Goal: Find specific page/section: Find specific page/section

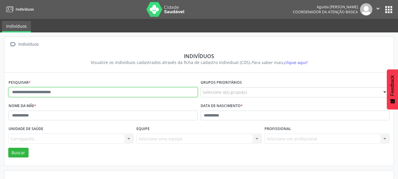
click at [70, 91] on input "text" at bounding box center [103, 92] width 189 height 10
click at [8, 148] on button "Buscar" at bounding box center [18, 153] width 20 height 10
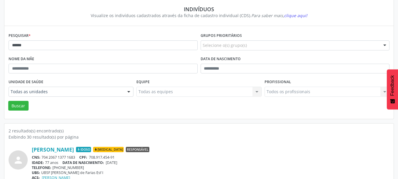
scroll to position [75, 0]
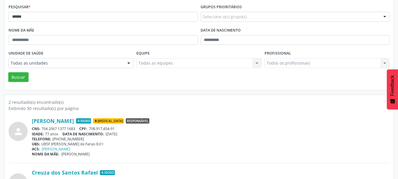
drag, startPoint x: 75, startPoint y: 128, endPoint x: 42, endPoint y: 129, distance: 33.6
click at [42, 129] on div "CNS: 704 2067 1377 1683 CPF: 708.917.454-91" at bounding box center [211, 128] width 358 height 5
copy div "704 2067 1377 1683"
click at [226, 111] on div "Exibindo 30 resultado(s) por página" at bounding box center [199, 108] width 381 height 6
drag, startPoint x: 60, startPoint y: 128, endPoint x: 77, endPoint y: 129, distance: 16.2
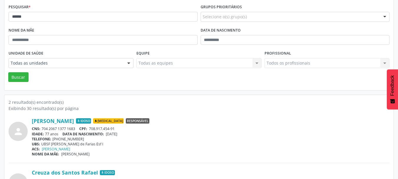
click at [77, 129] on div "CNS: 704 2067 1377 1683 CPF: 708.917.454-91" at bounding box center [211, 128] width 358 height 5
copy div "377 1683"
drag, startPoint x: 129, startPoint y: 133, endPoint x: 108, endPoint y: 136, distance: 20.7
click at [108, 136] on div "IDADE: 77 anos DATA DE NASCIMENTO: 26/09/1947" at bounding box center [211, 133] width 358 height 5
copy span "26/09/1947"
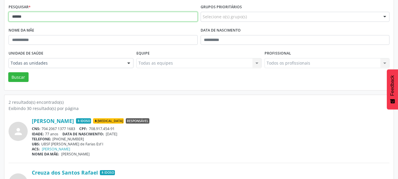
drag, startPoint x: 62, startPoint y: 19, endPoint x: 0, endPoint y: 19, distance: 61.9
click at [0, 19] on div " Indivíduos Indivíduos Visualize os indivíduos cadastrados através da ficha de…" at bounding box center [199, 87] width 398 height 260
click at [8, 72] on button "Buscar" at bounding box center [18, 77] width 20 height 10
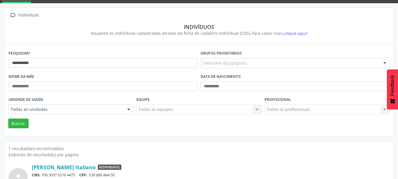
scroll to position [62, 0]
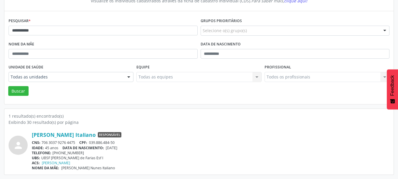
drag, startPoint x: 76, startPoint y: 143, endPoint x: 43, endPoint y: 143, distance: 32.7
click at [43, 143] on div "CNS: 706 3037 9276 4475 CPF: 039.886.484-50" at bounding box center [211, 142] width 358 height 5
copy div "706 3037 9276 4475"
drag, startPoint x: 116, startPoint y: 143, endPoint x: 90, endPoint y: 143, distance: 26.5
click at [90, 143] on div "CNS: 706 3037 9276 4475 CPF: 039.886.484-50" at bounding box center [211, 142] width 358 height 5
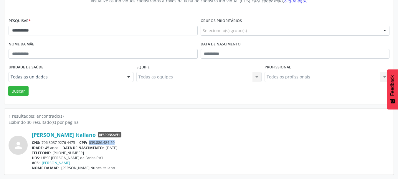
copy span "039.886.484-50"
drag, startPoint x: 128, startPoint y: 148, endPoint x: 108, endPoint y: 150, distance: 20.4
click at [108, 150] on div "IDADE: 45 anos DATA DE NASCIMENTO: 02/05/1980" at bounding box center [211, 147] width 358 height 5
copy span "02/05/1980"
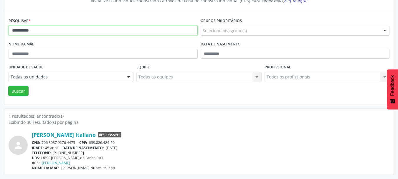
drag, startPoint x: 44, startPoint y: 31, endPoint x: 0, endPoint y: 32, distance: 44.5
click at [0, 32] on div "**********" at bounding box center [199, 75] width 398 height 208
type input "**********"
click at [8, 86] on button "Buscar" at bounding box center [18, 91] width 20 height 10
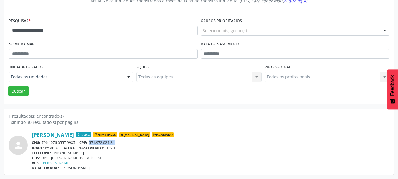
drag, startPoint x: 116, startPoint y: 142, endPoint x: 89, endPoint y: 143, distance: 26.8
click at [89, 143] on div "CNS: 706 4076 0557 9985 CPF: 571.972.024-34" at bounding box center [211, 142] width 358 height 5
copy span "571.972.024-34"
drag, startPoint x: 133, startPoint y: 146, endPoint x: 108, endPoint y: 149, distance: 24.9
click at [108, 149] on div "IDADE: 85 anos DATA DE NASCIMENTO: 19/06/1940" at bounding box center [211, 147] width 358 height 5
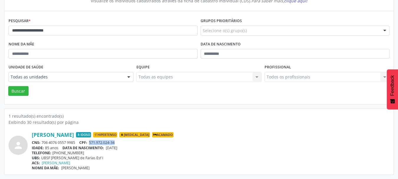
copy span "19/06/1940"
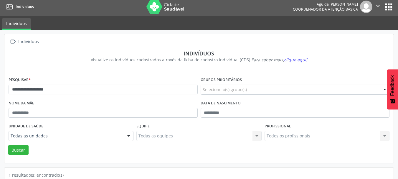
scroll to position [0, 0]
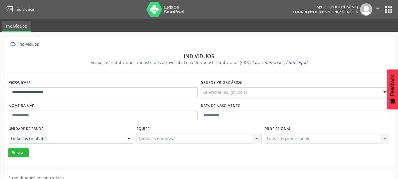
click at [391, 10] on button "apps" at bounding box center [389, 9] width 10 height 10
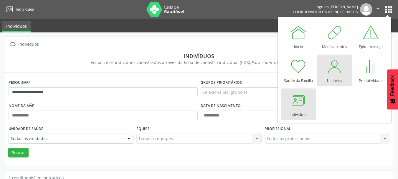
click at [338, 76] on div "Usuários" at bounding box center [334, 79] width 15 height 8
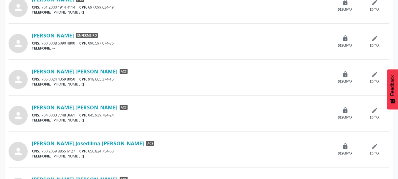
scroll to position [442, 0]
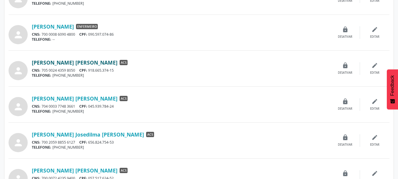
click at [85, 62] on link "[PERSON_NAME] [PERSON_NAME]" at bounding box center [75, 62] width 86 height 6
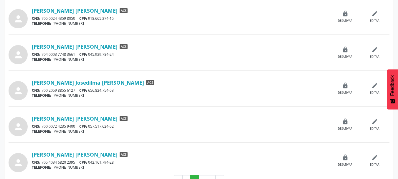
scroll to position [501, 0]
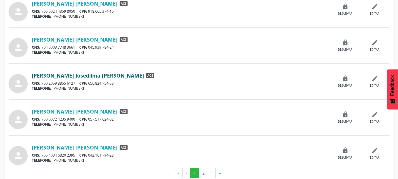
click at [82, 77] on link "[PERSON_NAME] Josedilma [PERSON_NAME]" at bounding box center [88, 75] width 112 height 6
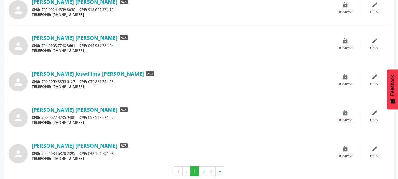
scroll to position [513, 0]
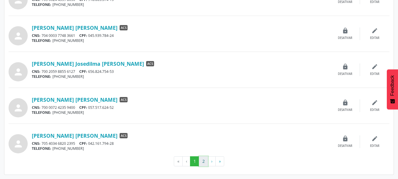
click at [199, 160] on button "2" at bounding box center [203, 161] width 9 height 10
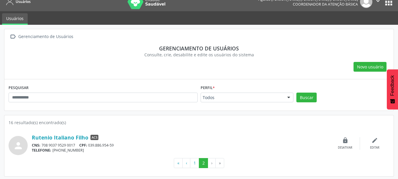
scroll to position [9, 0]
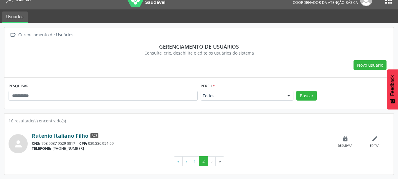
click at [66, 136] on link "Rutenio Italiano Filho" at bounding box center [60, 135] width 57 height 6
click at [193, 163] on button "1" at bounding box center [194, 161] width 9 height 10
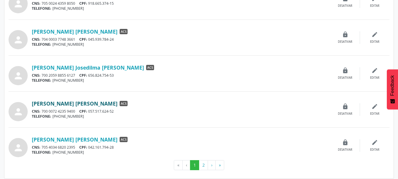
scroll to position [513, 0]
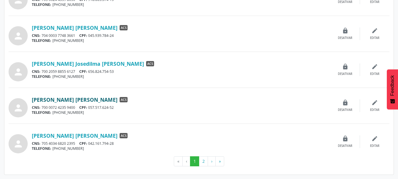
click at [68, 99] on link "[PERSON_NAME] [PERSON_NAME]" at bounding box center [75, 99] width 86 height 6
click at [84, 136] on link "[PERSON_NAME] [PERSON_NAME]" at bounding box center [75, 135] width 86 height 6
